Goal: Task Accomplishment & Management: Use online tool/utility

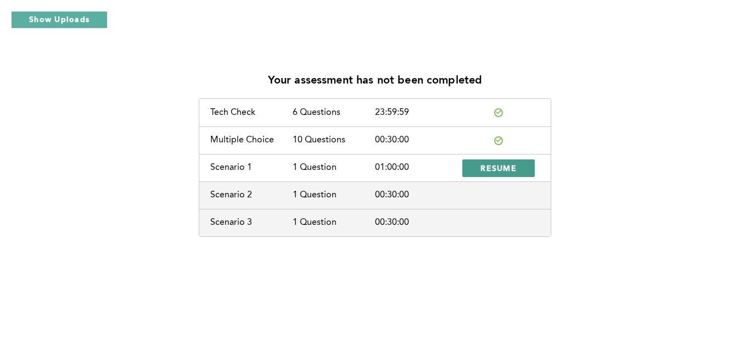
click at [499, 173] on button "RESUME" at bounding box center [498, 168] width 72 height 18
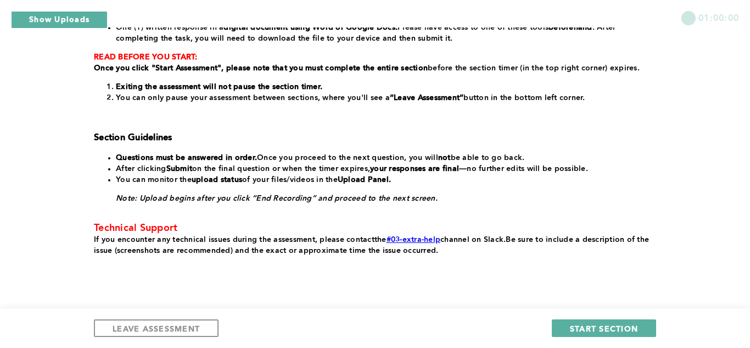
scroll to position [220, 0]
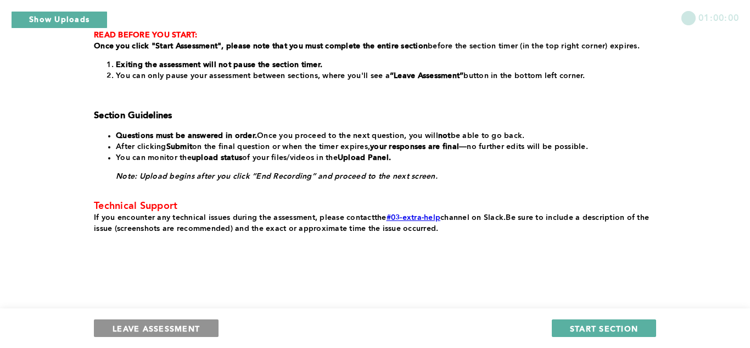
click at [147, 324] on span "LEAVE ASSESSMENT" at bounding box center [156, 328] width 87 height 10
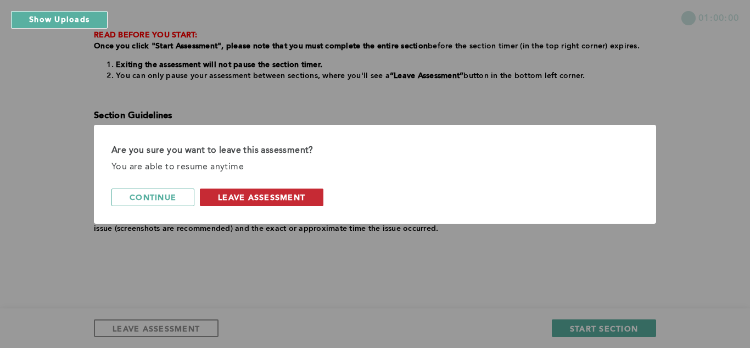
click at [264, 193] on span "leave assessment" at bounding box center [261, 197] width 87 height 10
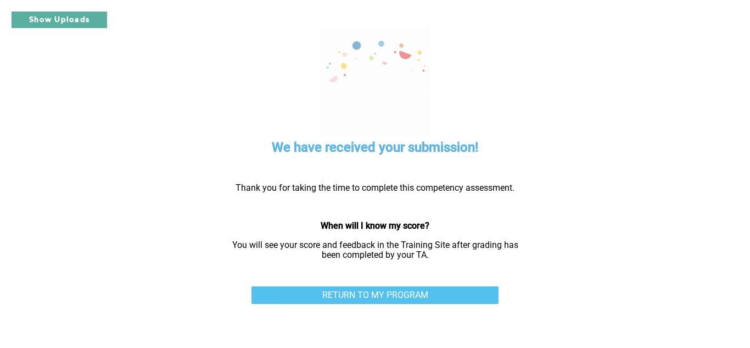
click at [433, 292] on link "RETURN TO MY PROGRAM" at bounding box center [375, 295] width 247 height 18
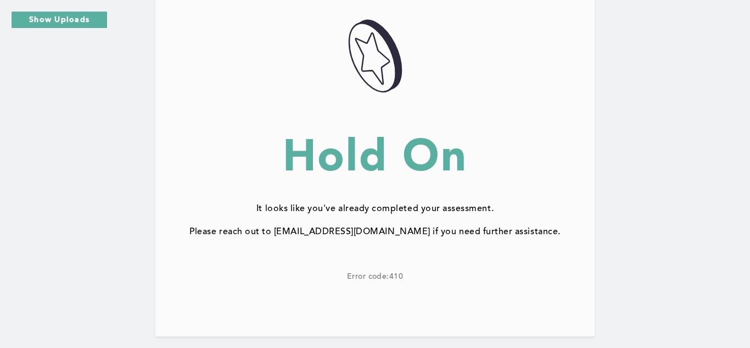
scroll to position [131, 0]
